Goal: Information Seeking & Learning: Learn about a topic

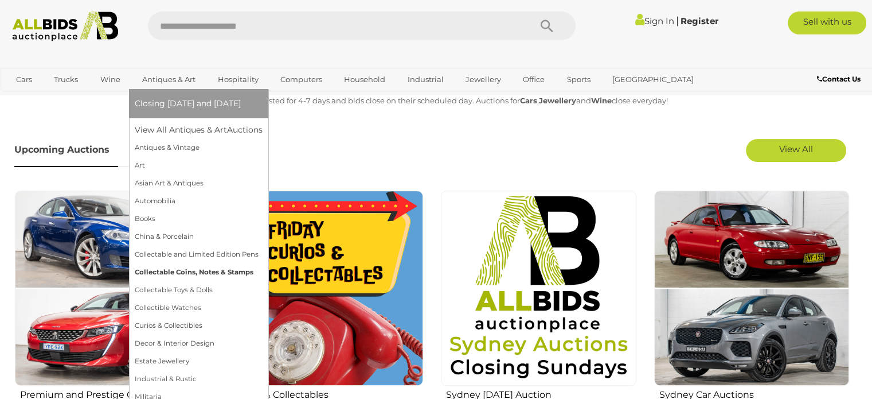
scroll to position [337, 0]
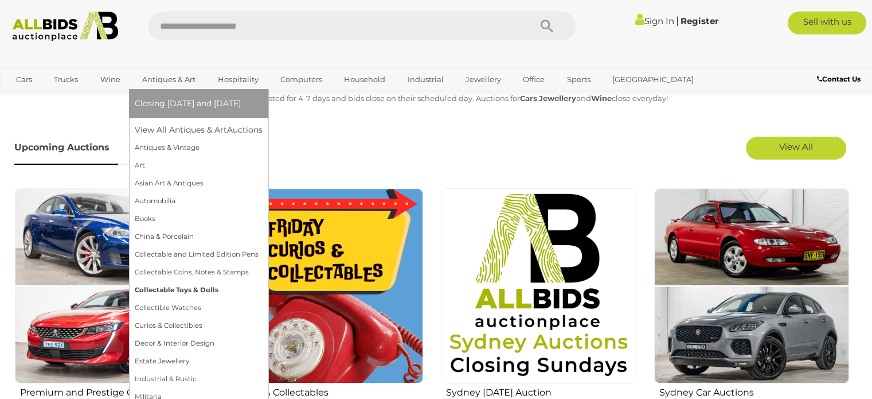
click at [174, 295] on link "Collectable Toys & Dolls" at bounding box center [199, 290] width 128 height 18
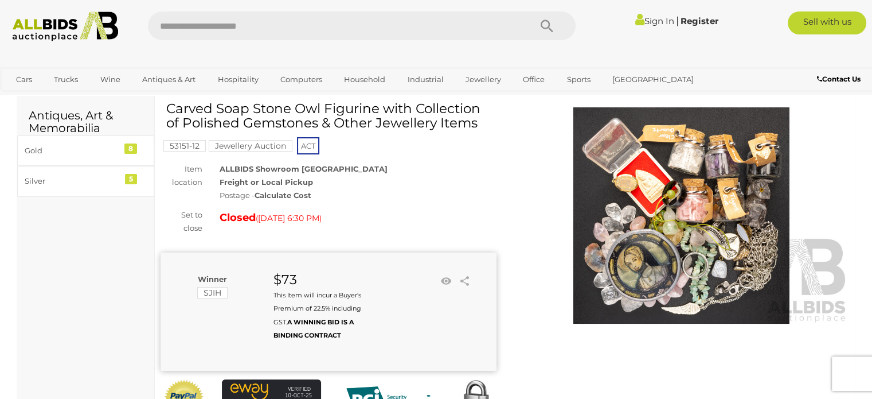
scroll to position [37, 0]
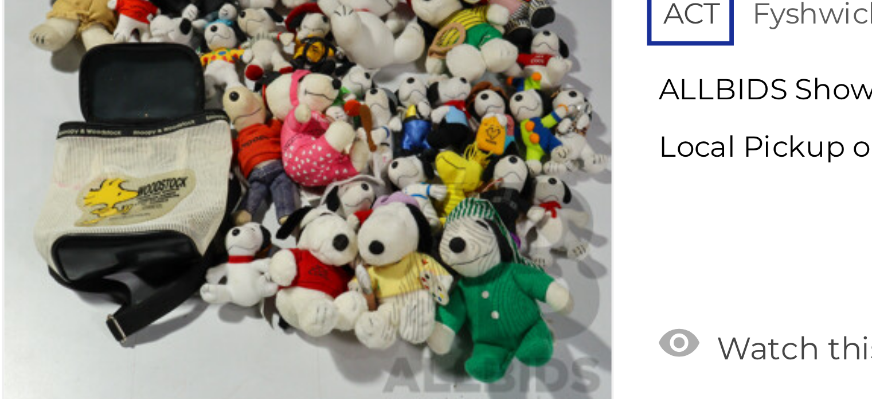
scroll to position [763, 0]
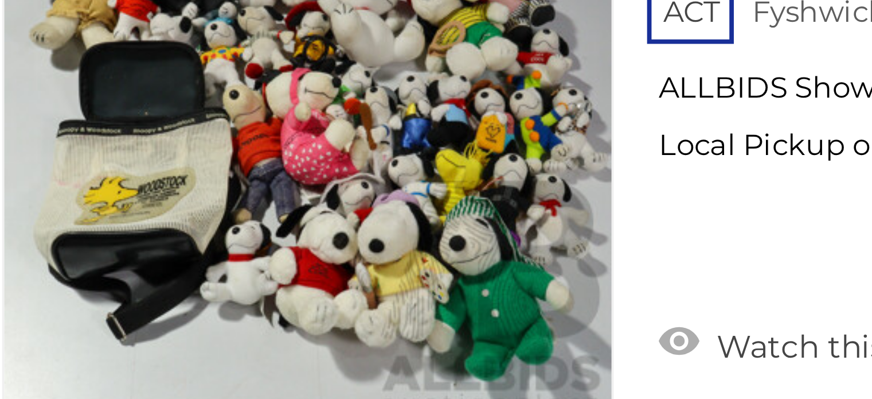
click at [219, 254] on img at bounding box center [242, 228] width 157 height 157
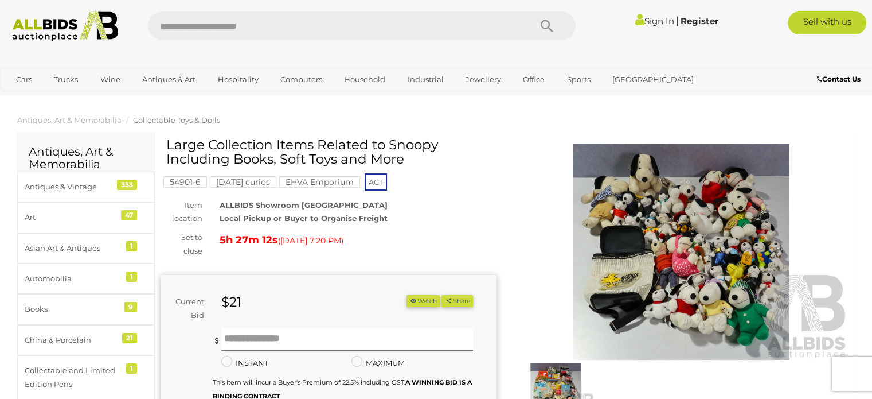
click at [674, 293] on img at bounding box center [682, 251] width 336 height 216
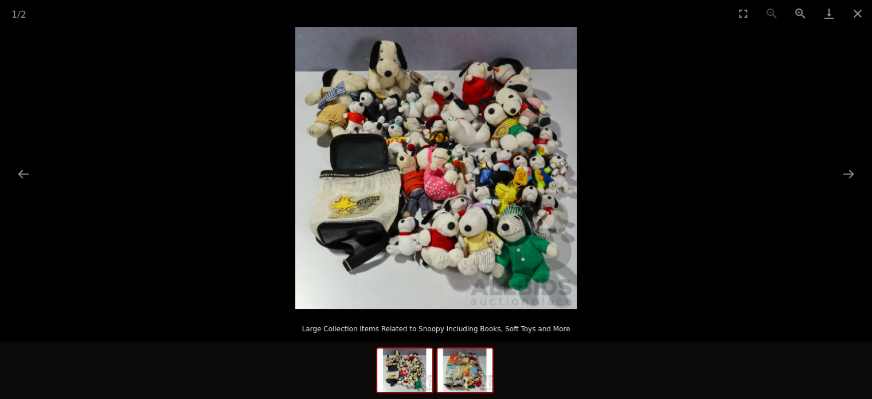
click at [450, 373] on img at bounding box center [465, 370] width 55 height 44
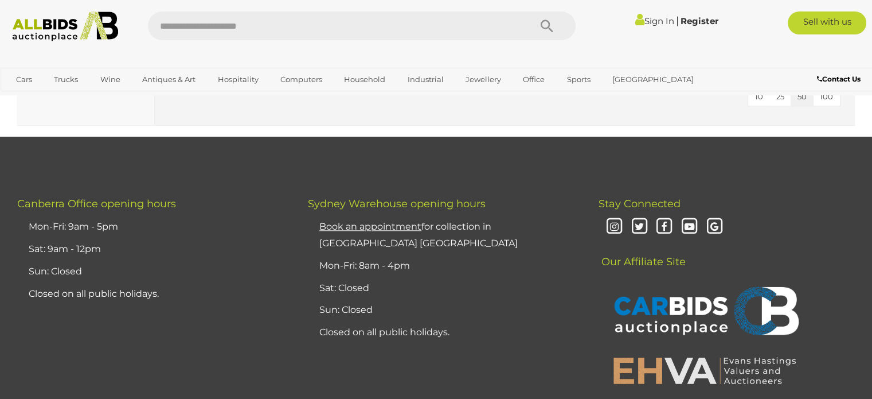
scroll to position [5523, 0]
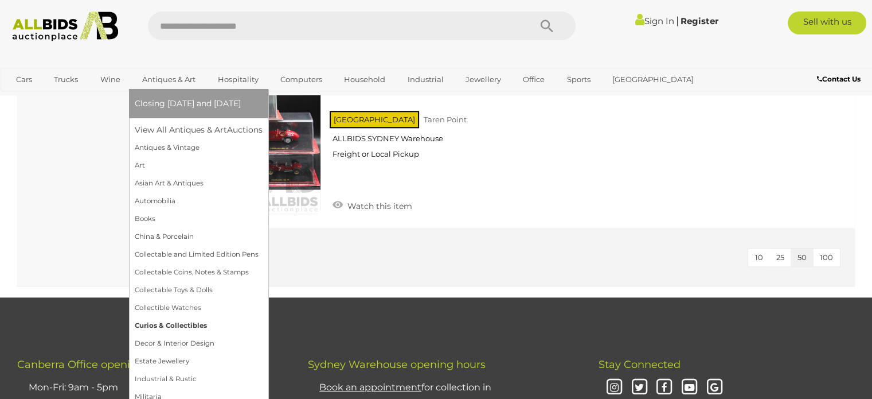
click at [188, 326] on link "Curios & Collectibles" at bounding box center [199, 326] width 128 height 18
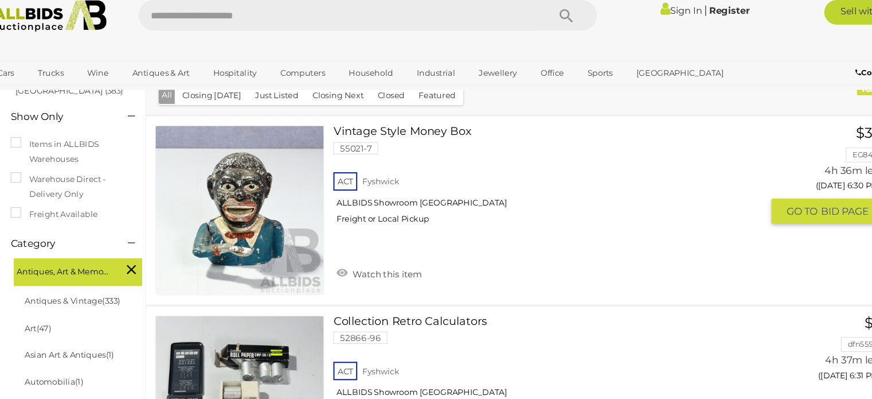
scroll to position [162, 0]
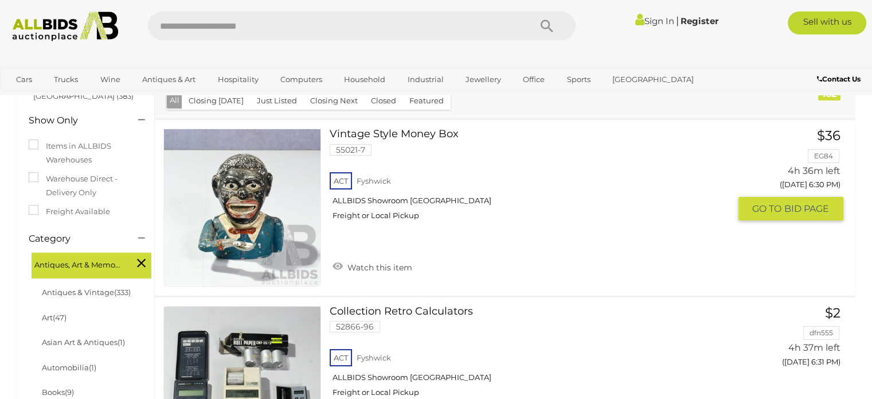
click at [278, 169] on link at bounding box center [242, 207] width 158 height 158
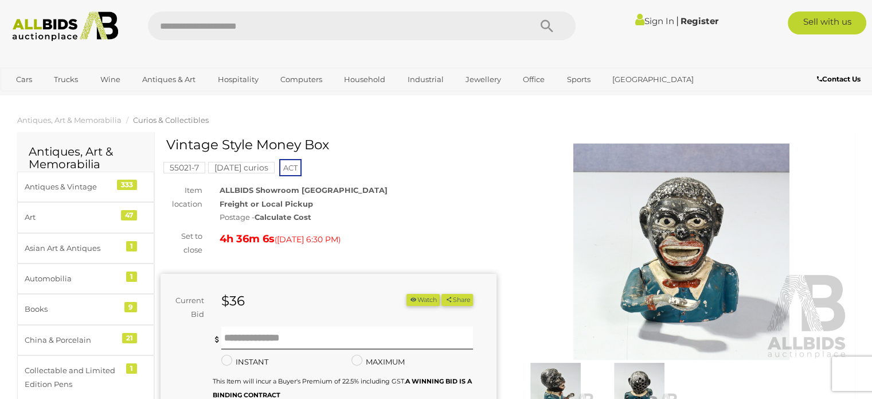
click at [681, 274] on img at bounding box center [682, 251] width 336 height 216
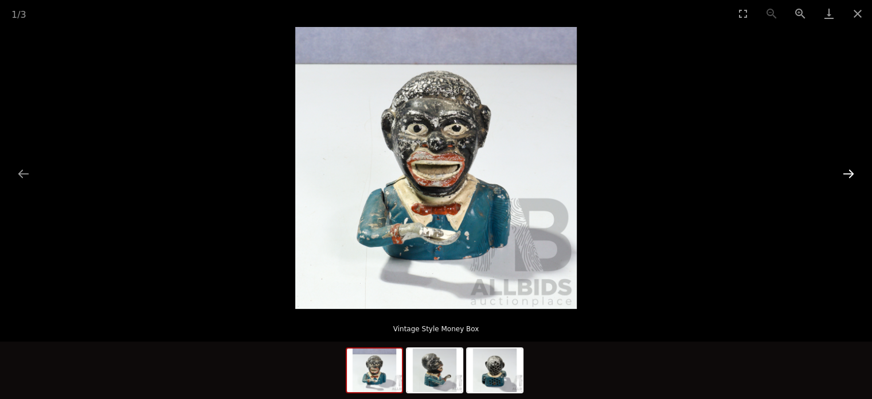
click at [849, 169] on button "Next slide" at bounding box center [849, 173] width 24 height 22
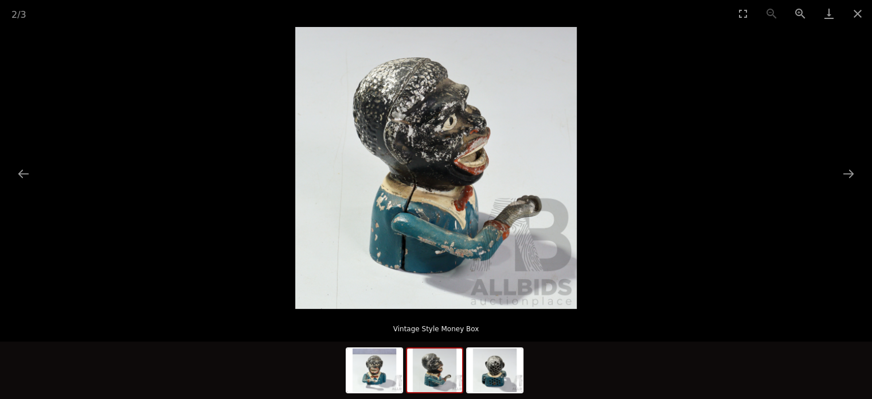
click at [856, 192] on picture at bounding box center [436, 168] width 872 height 282
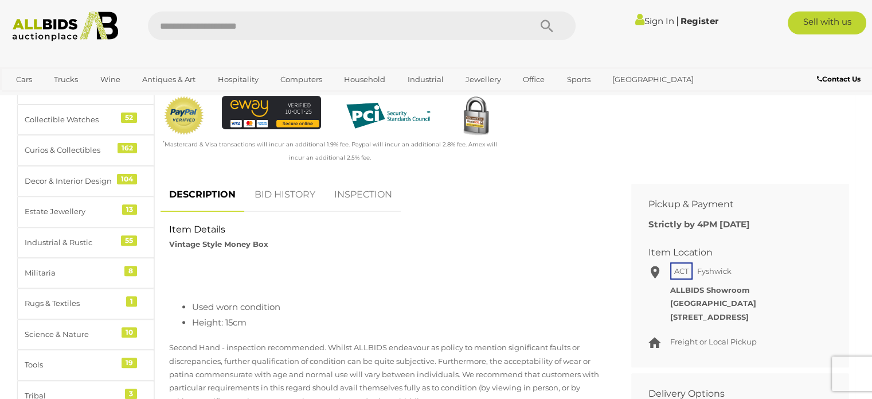
scroll to position [370, 0]
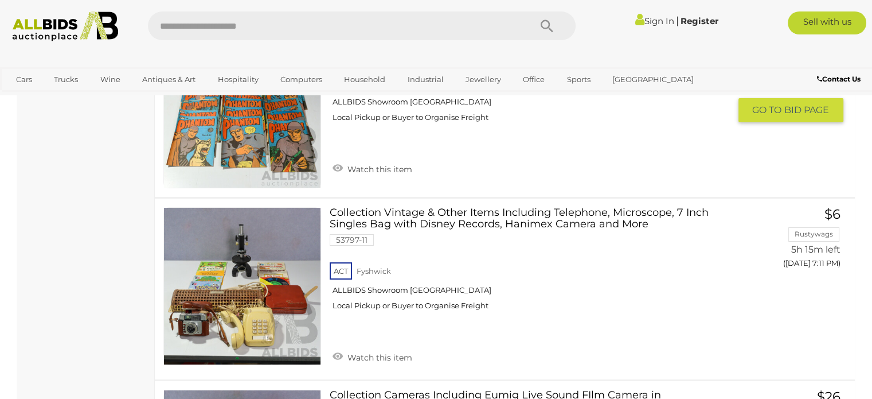
scroll to position [8554, 0]
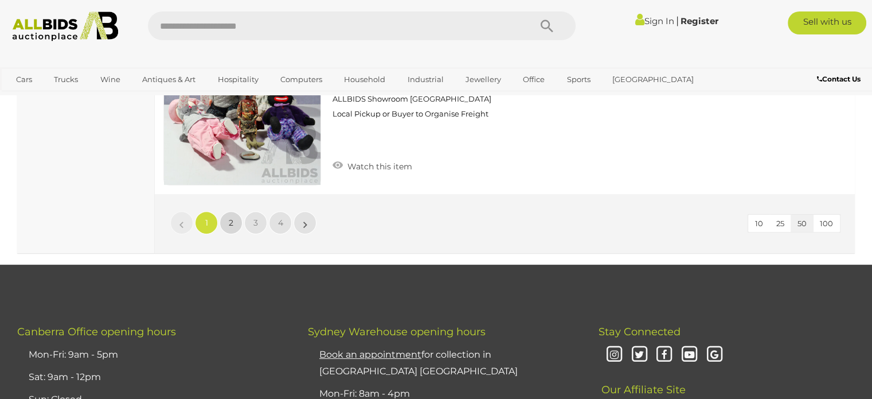
click at [222, 211] on link "2" at bounding box center [231, 222] width 23 height 23
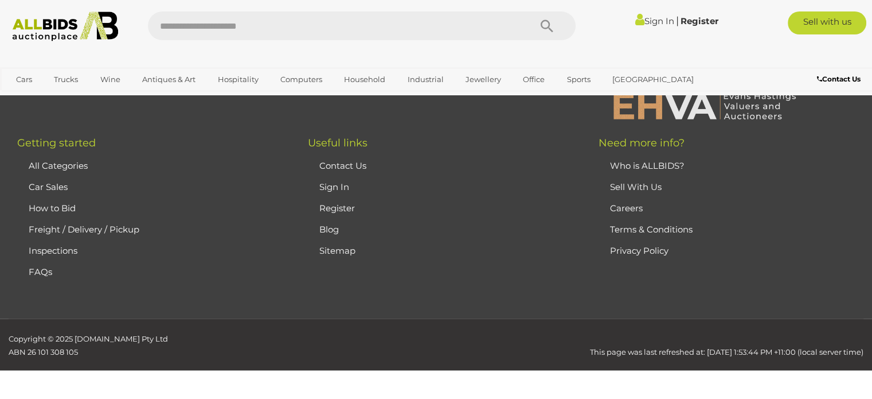
scroll to position [166, 0]
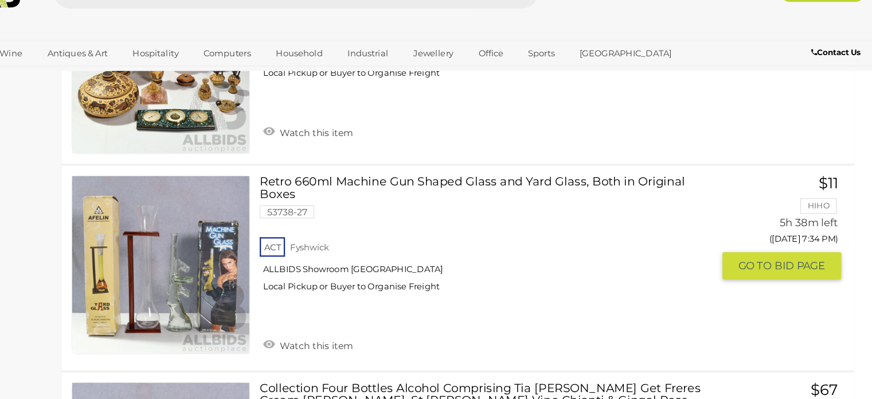
scroll to position [3517, 0]
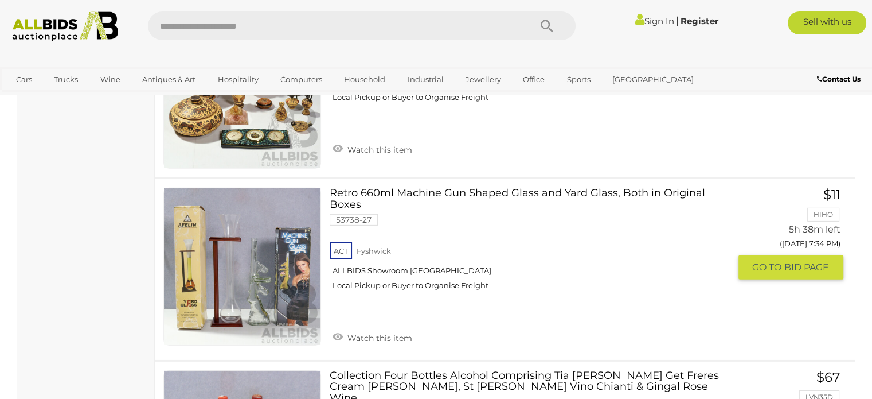
click at [241, 259] on link at bounding box center [242, 267] width 158 height 158
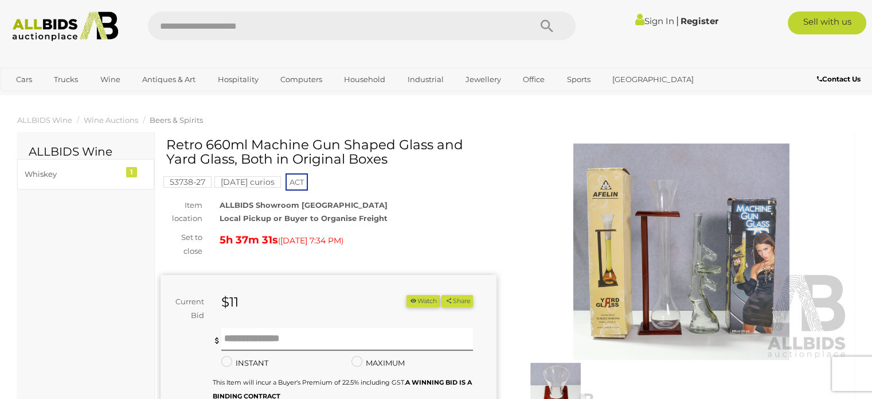
click at [696, 278] on img at bounding box center [682, 251] width 336 height 216
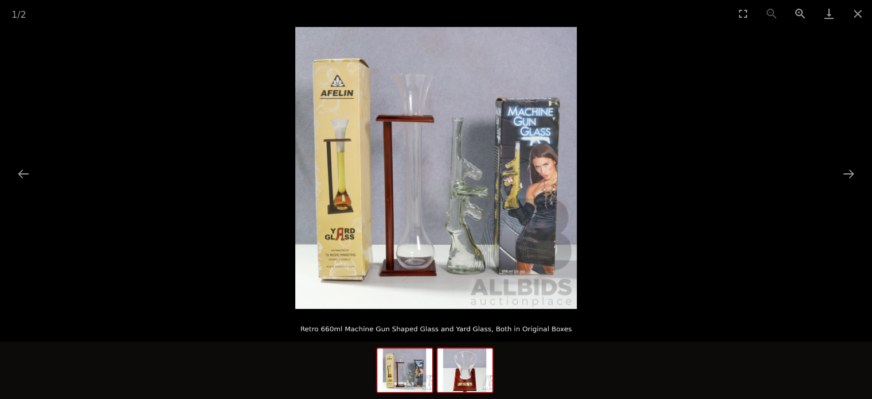
click at [466, 386] on img at bounding box center [465, 370] width 55 height 44
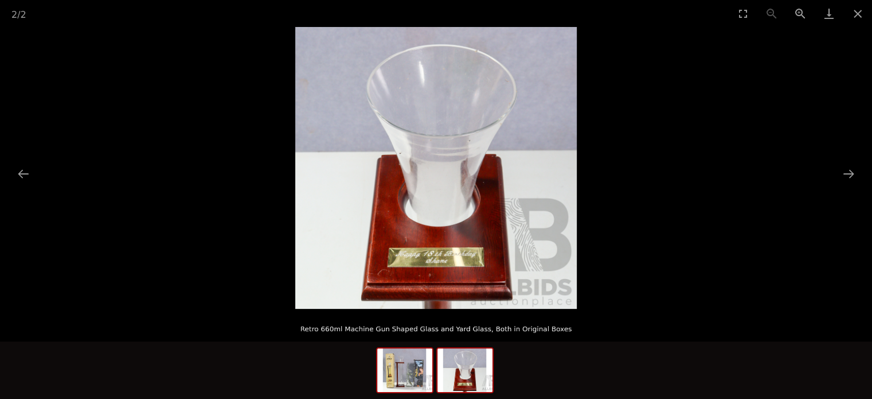
click at [430, 371] on img at bounding box center [404, 370] width 55 height 44
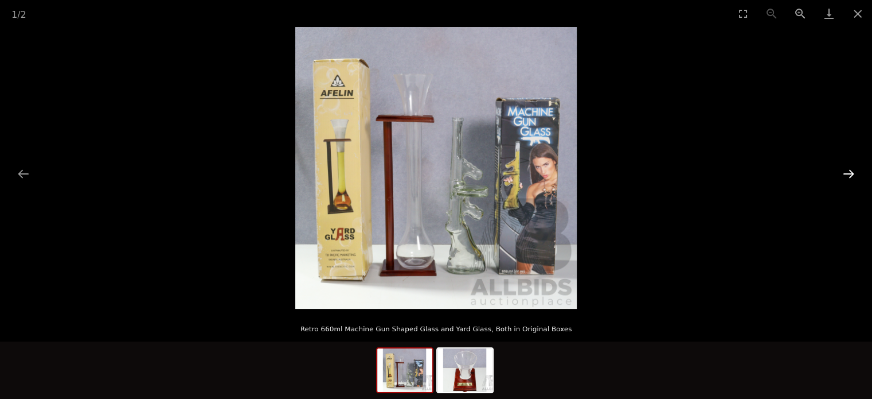
click at [858, 174] on button "Next slide" at bounding box center [849, 173] width 24 height 22
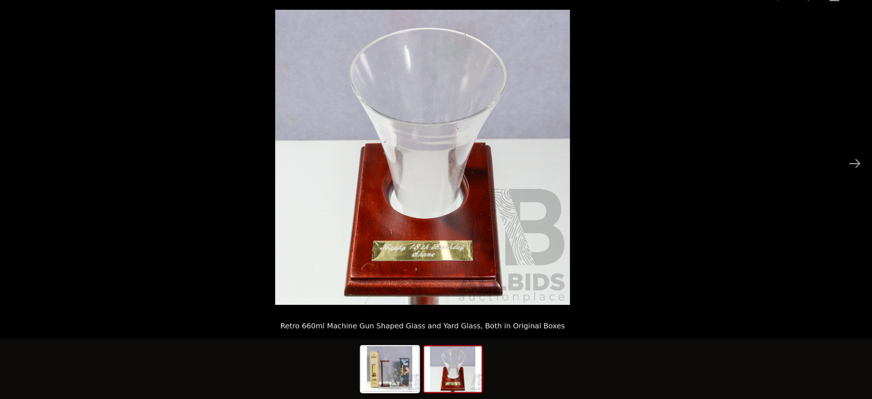
scroll to position [10, 0]
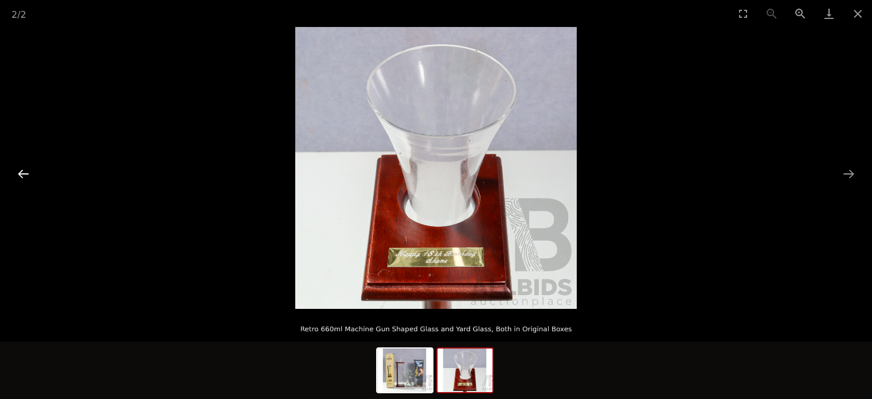
click at [30, 162] on button "Previous slide" at bounding box center [23, 173] width 24 height 22
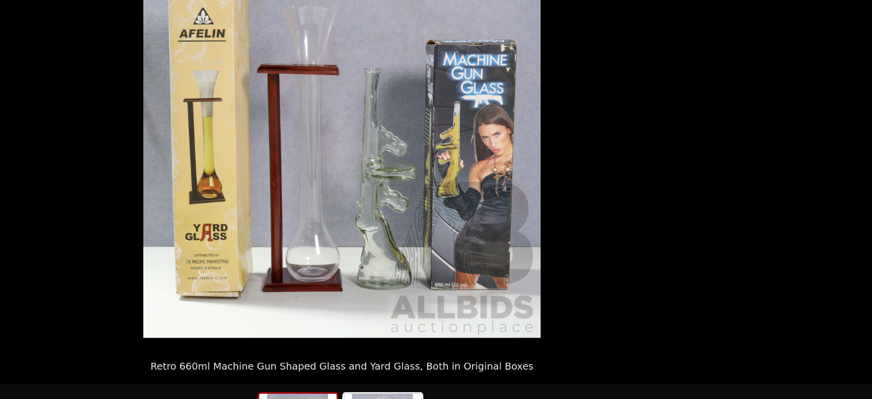
scroll to position [6, 0]
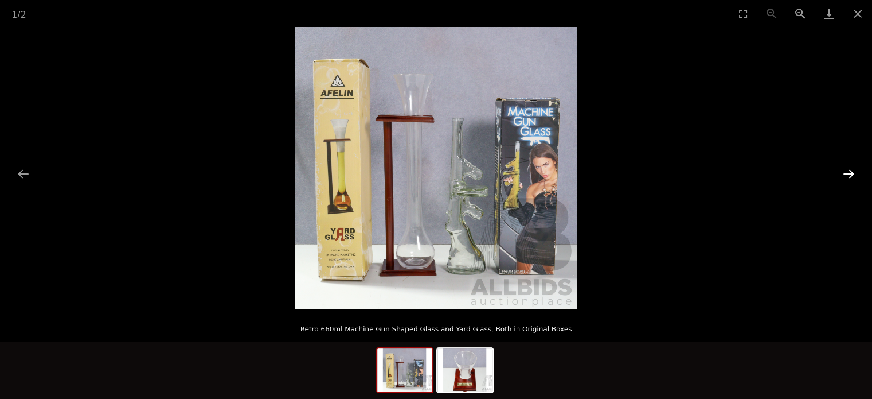
drag, startPoint x: 853, startPoint y: 171, endPoint x: 845, endPoint y: 177, distance: 10.3
click at [853, 171] on button "Next slide" at bounding box center [849, 173] width 24 height 22
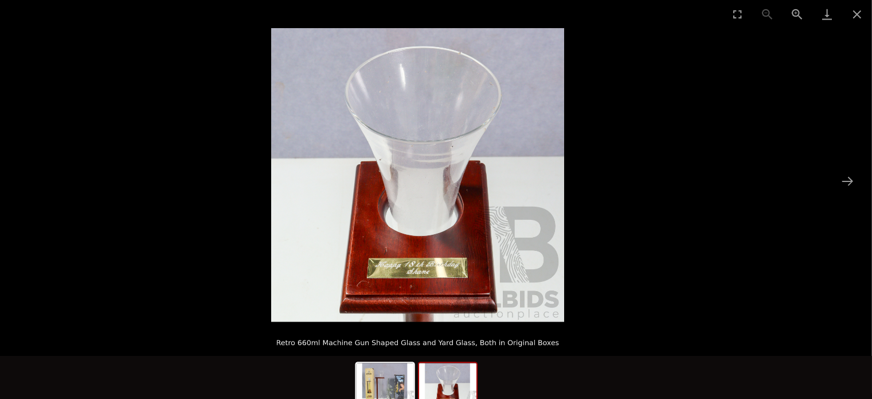
scroll to position [6, 0]
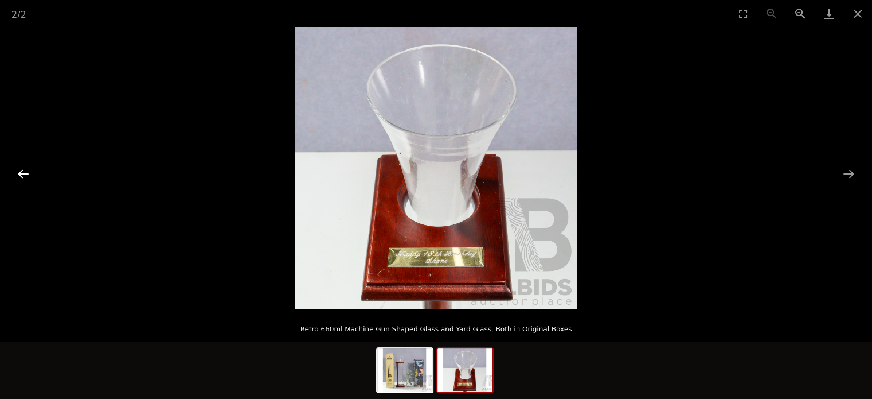
click at [29, 166] on button "Previous slide" at bounding box center [23, 173] width 24 height 22
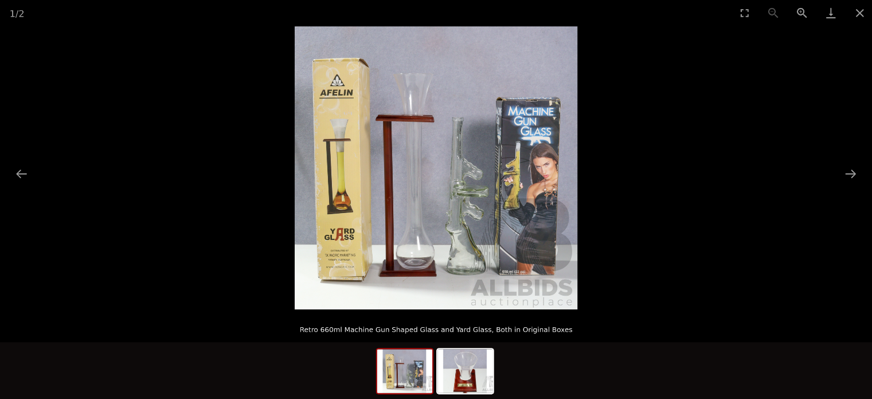
scroll to position [6, 0]
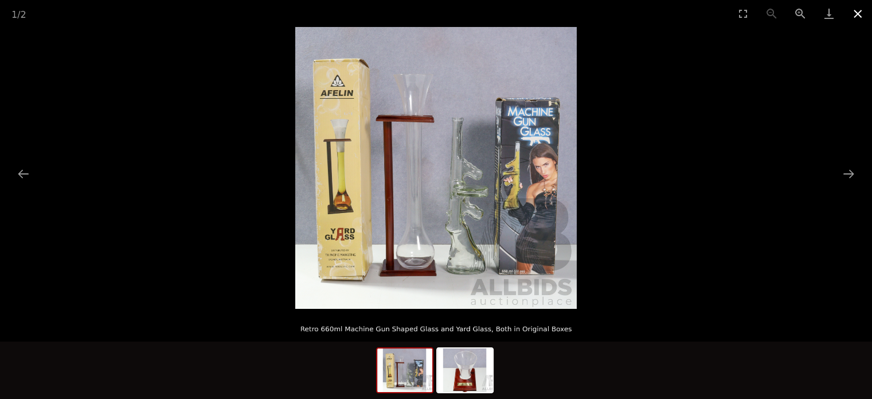
click at [856, 8] on button "Close gallery" at bounding box center [858, 13] width 29 height 27
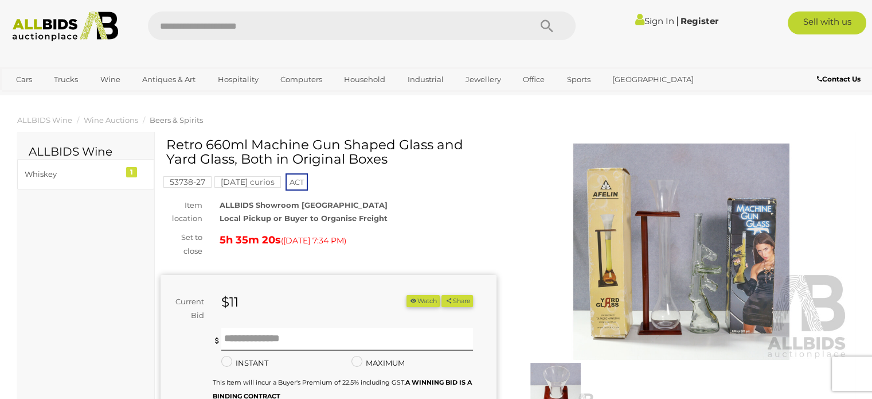
click at [713, 247] on img at bounding box center [682, 251] width 336 height 216
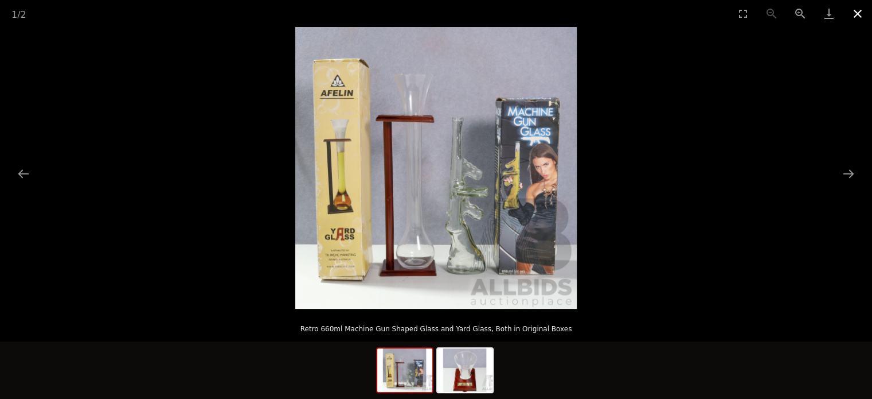
click at [856, 19] on button "Close gallery" at bounding box center [858, 13] width 29 height 27
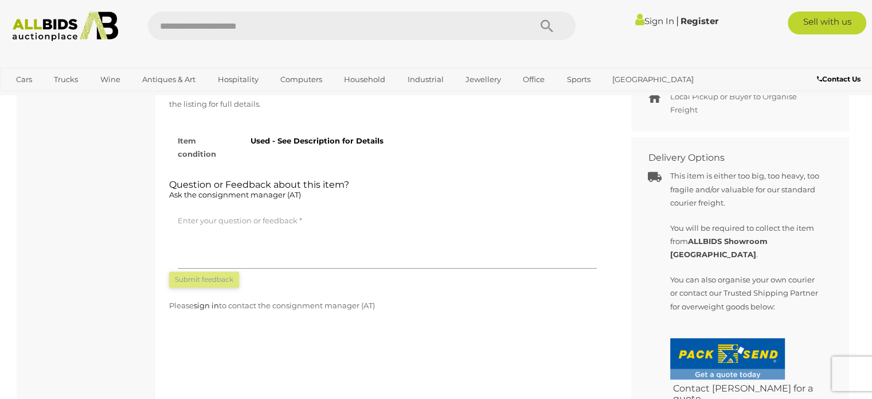
scroll to position [573, 0]
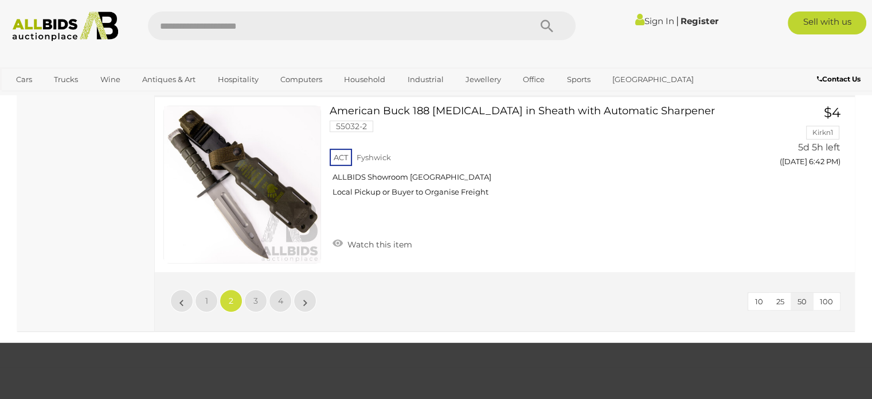
scroll to position [9064, 0]
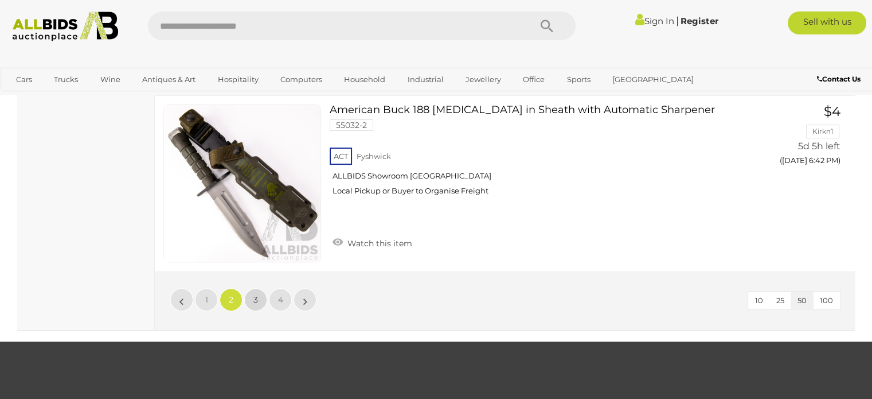
click at [256, 288] on link "3" at bounding box center [255, 299] width 23 height 23
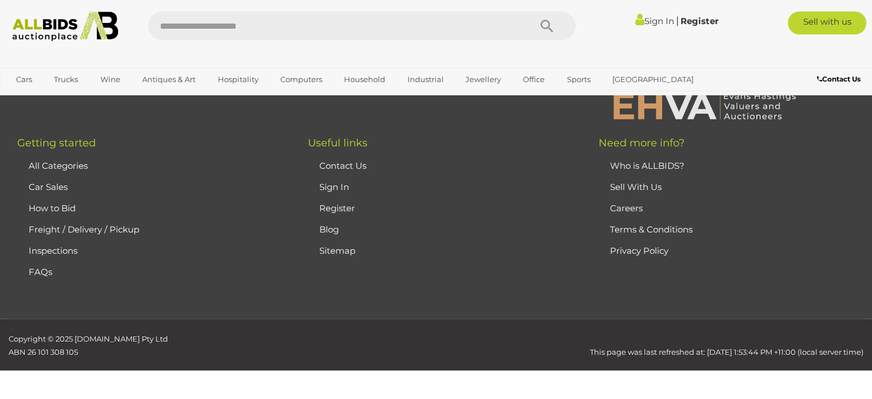
scroll to position [166, 0]
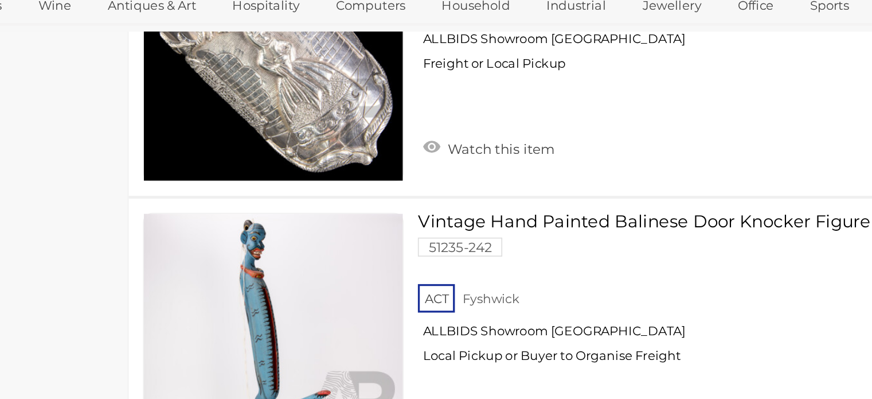
scroll to position [4998, 0]
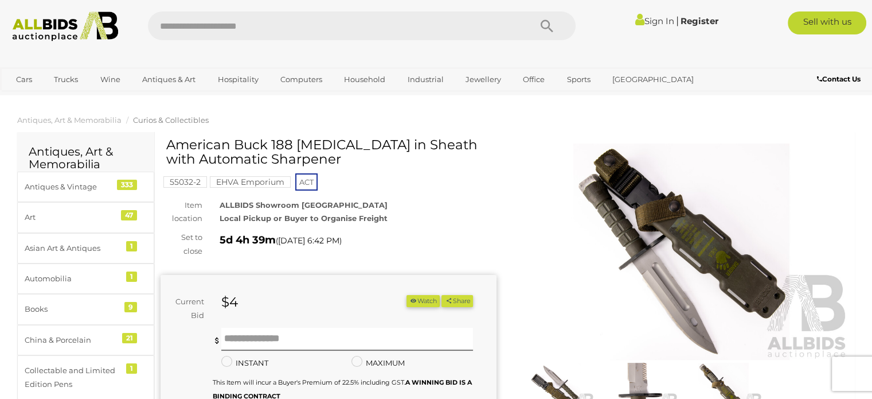
click at [692, 270] on img at bounding box center [682, 251] width 336 height 216
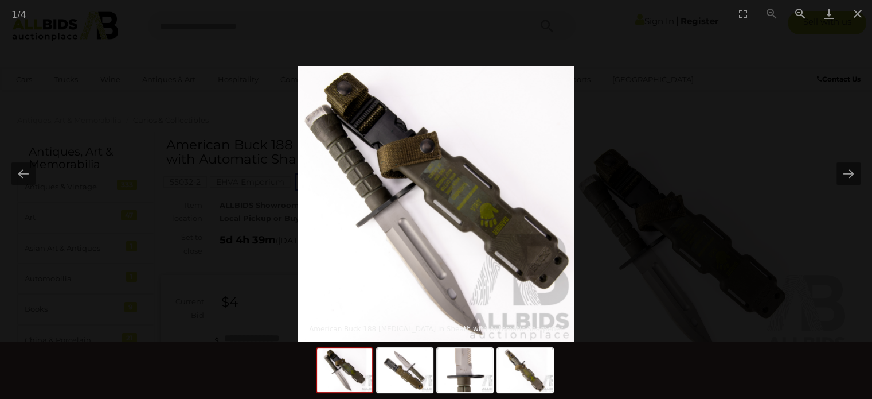
drag, startPoint x: 403, startPoint y: 107, endPoint x: 427, endPoint y: 143, distance: 43.4
click at [427, 143] on img at bounding box center [436, 204] width 276 height 276
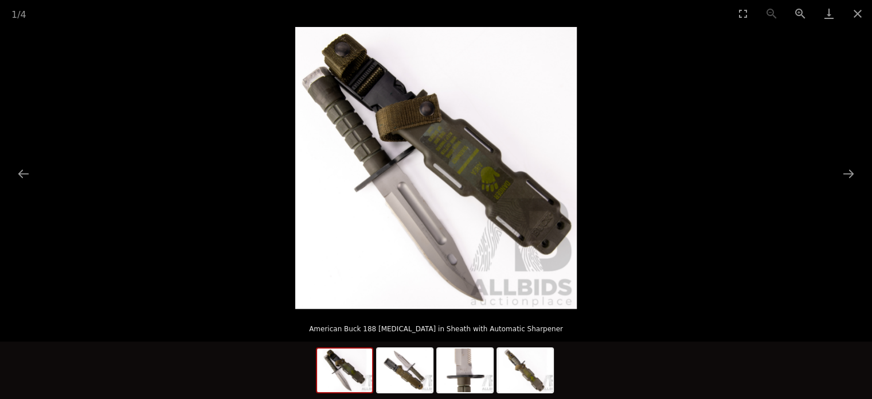
scroll to position [5, 0]
click at [853, 176] on button "Next slide" at bounding box center [849, 173] width 24 height 22
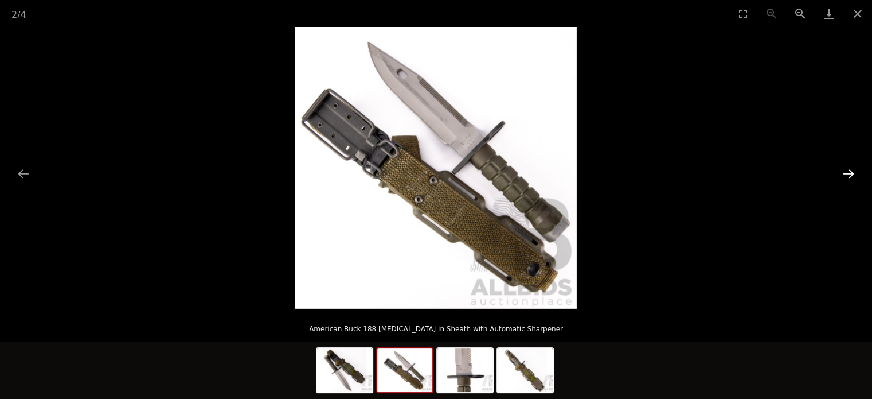
click at [853, 176] on button "Next slide" at bounding box center [849, 173] width 24 height 22
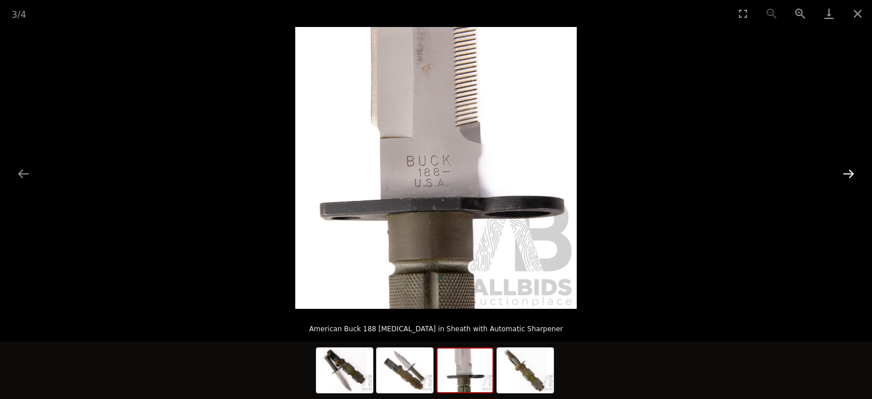
click at [853, 176] on button "Next slide" at bounding box center [849, 173] width 24 height 22
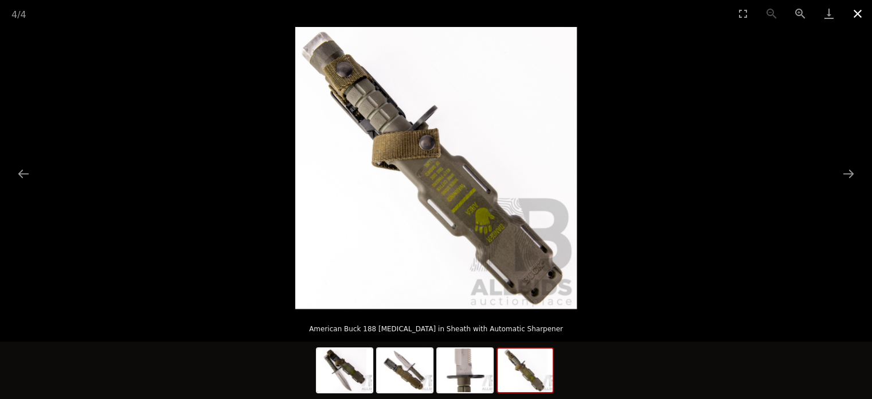
click at [857, 13] on button "Close gallery" at bounding box center [858, 13] width 29 height 27
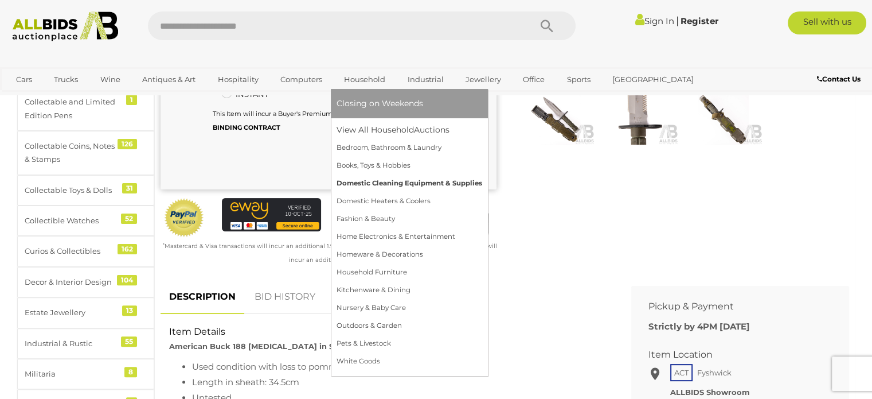
scroll to position [268, 0]
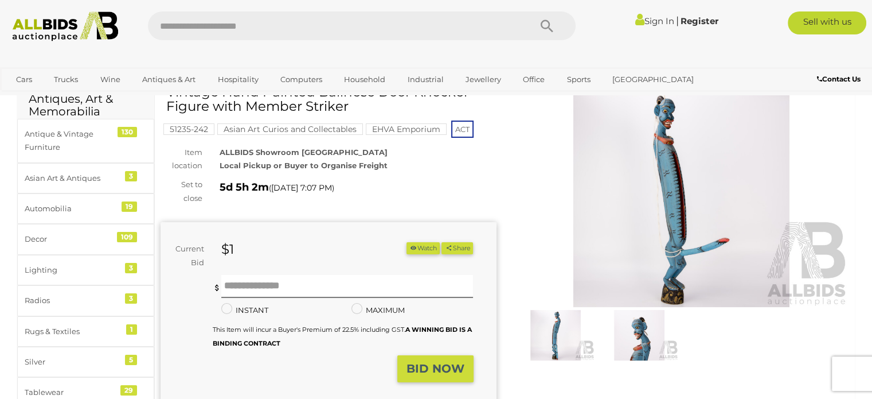
scroll to position [57, 0]
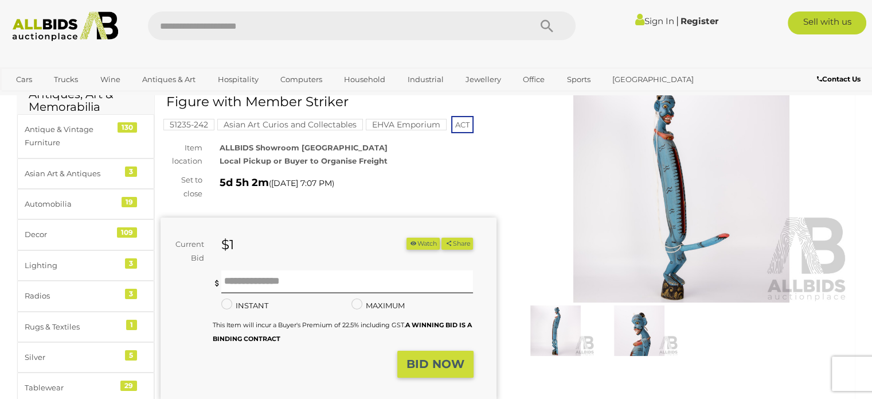
click at [630, 193] on img at bounding box center [682, 194] width 336 height 216
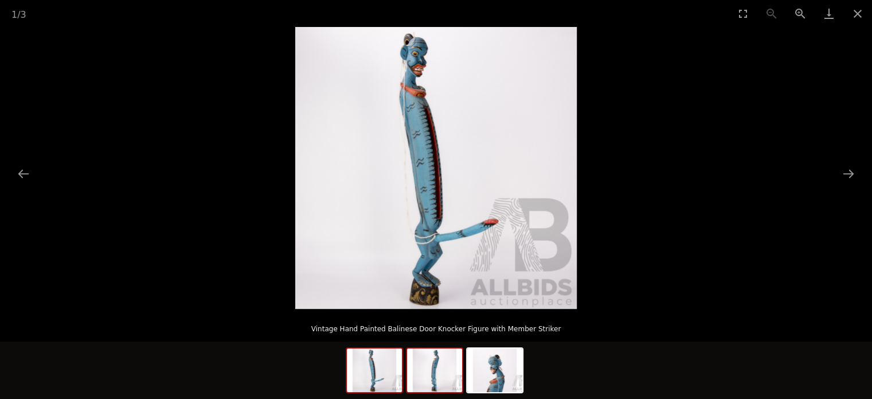
click at [425, 365] on img at bounding box center [434, 370] width 55 height 44
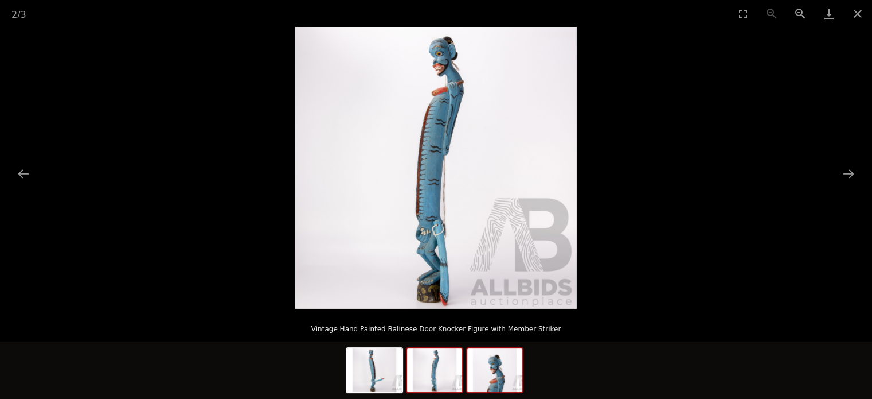
click at [495, 378] on img at bounding box center [494, 370] width 55 height 44
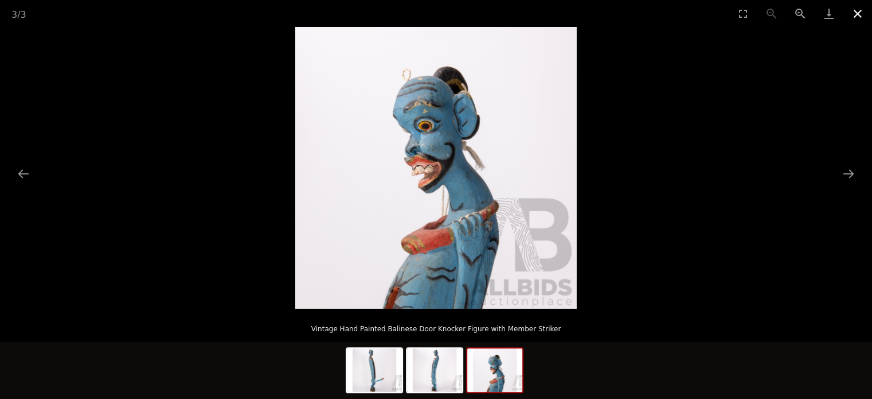
click at [853, 22] on button "Close gallery" at bounding box center [858, 13] width 29 height 27
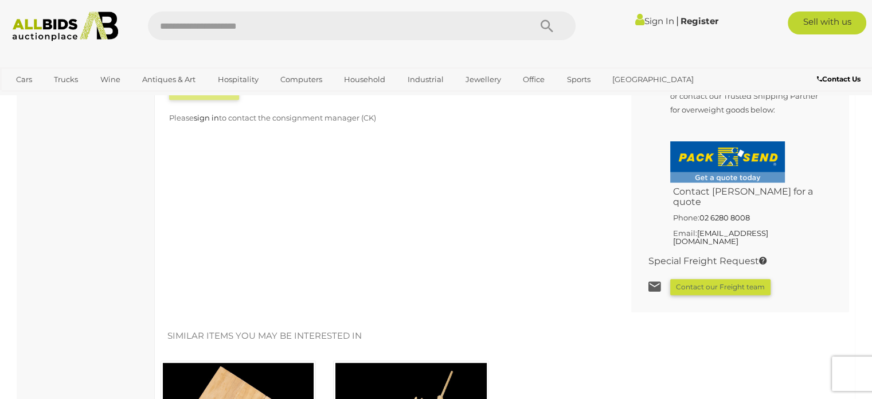
scroll to position [745, 0]
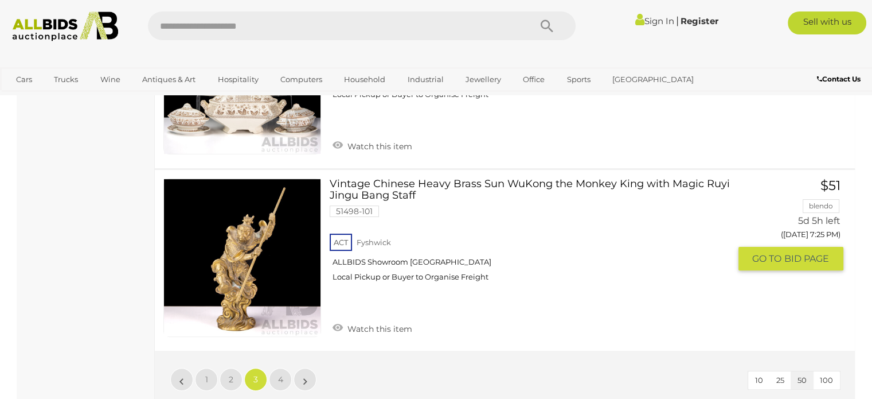
scroll to position [9001, 0]
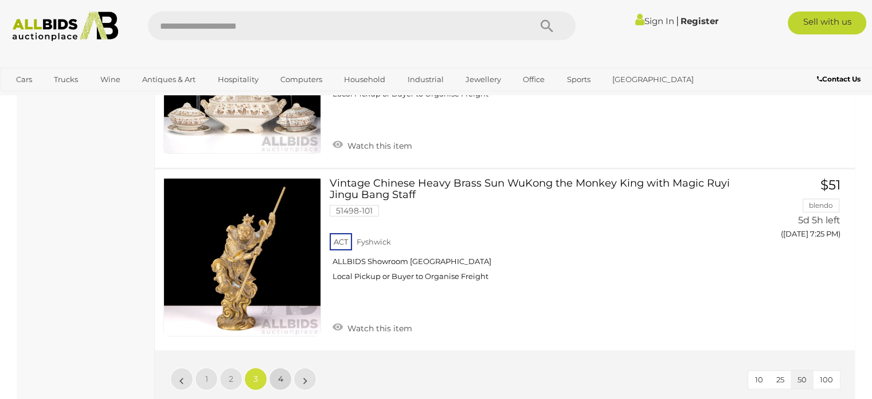
click at [291, 367] on link "4" at bounding box center [280, 378] width 23 height 23
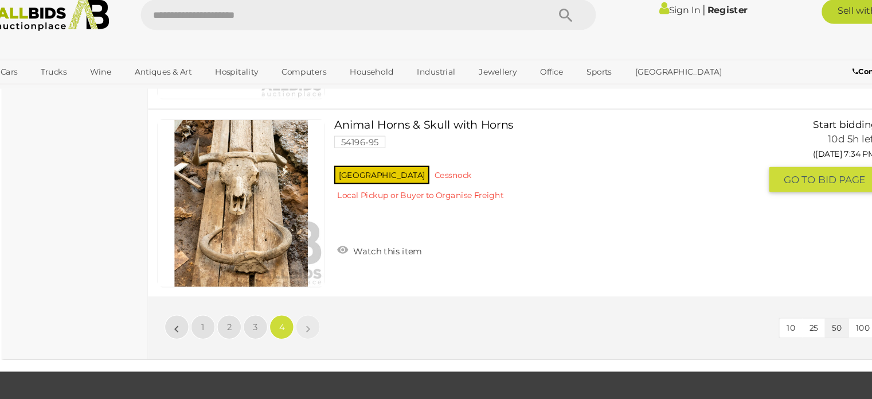
scroll to position [2155, 0]
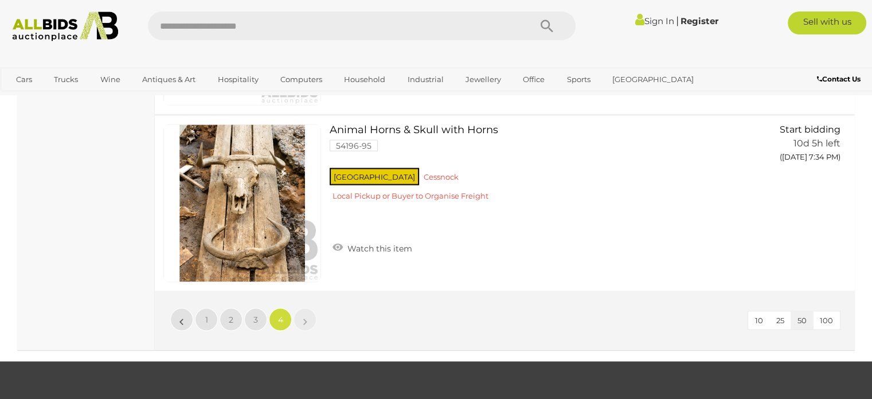
click at [302, 312] on link "»" at bounding box center [305, 318] width 23 height 23
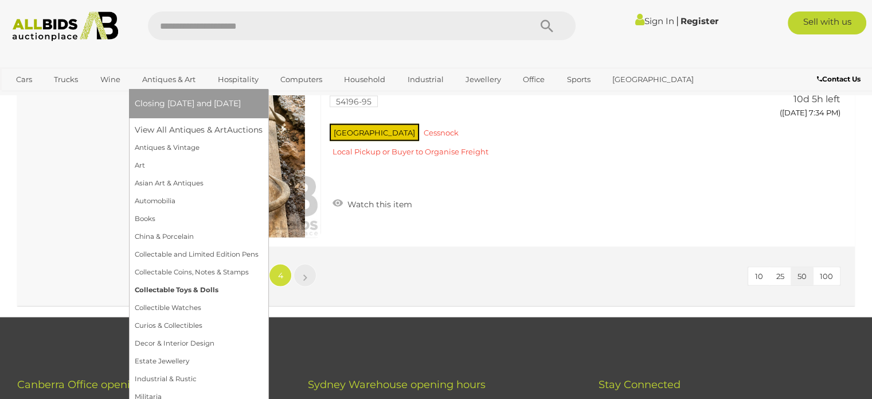
scroll to position [2199, 0]
click at [162, 328] on link "Curios & Collectibles" at bounding box center [199, 326] width 128 height 18
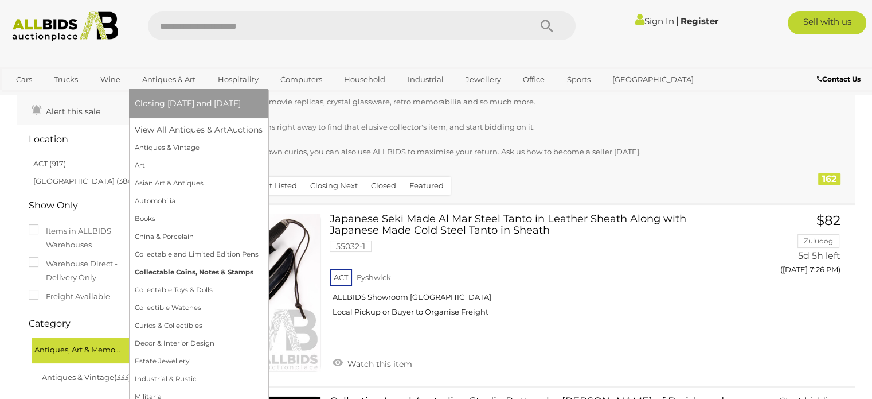
scroll to position [78, 0]
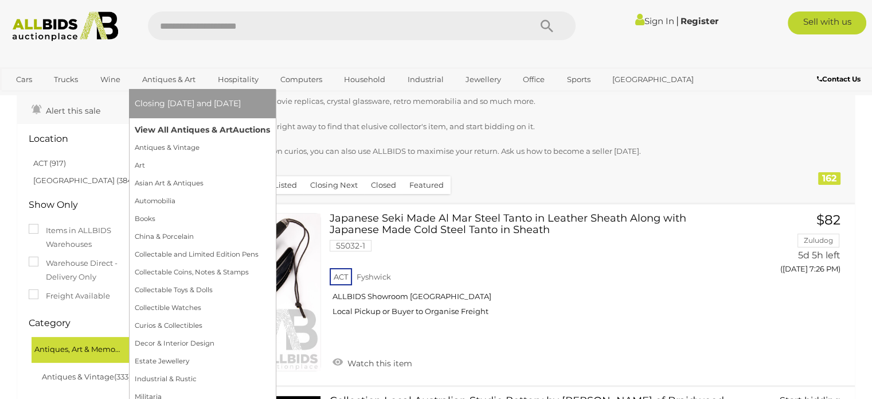
click at [167, 136] on link "View All Antiques & Art Auctions" at bounding box center [202, 130] width 135 height 18
